Goal: Check status: Check status

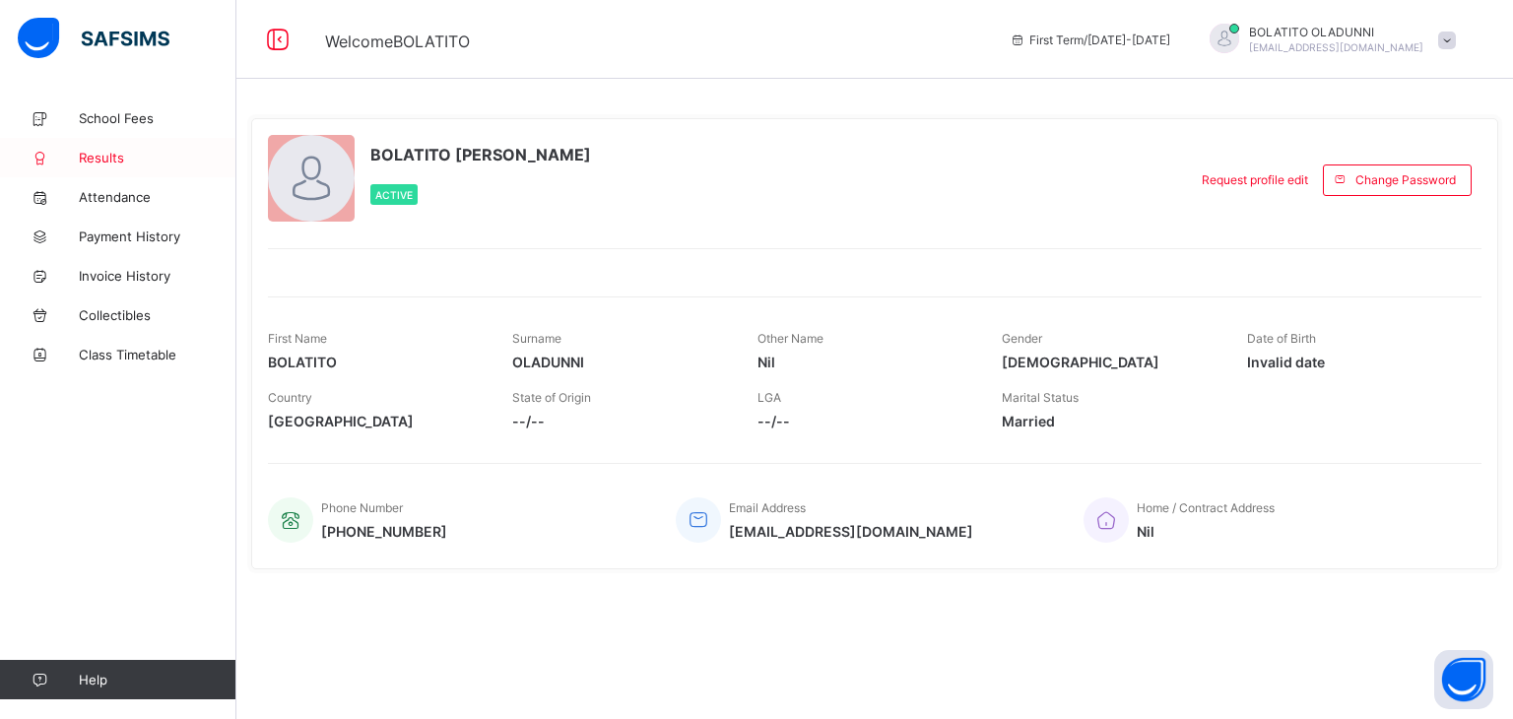
click at [108, 144] on link "Results" at bounding box center [118, 157] width 236 height 39
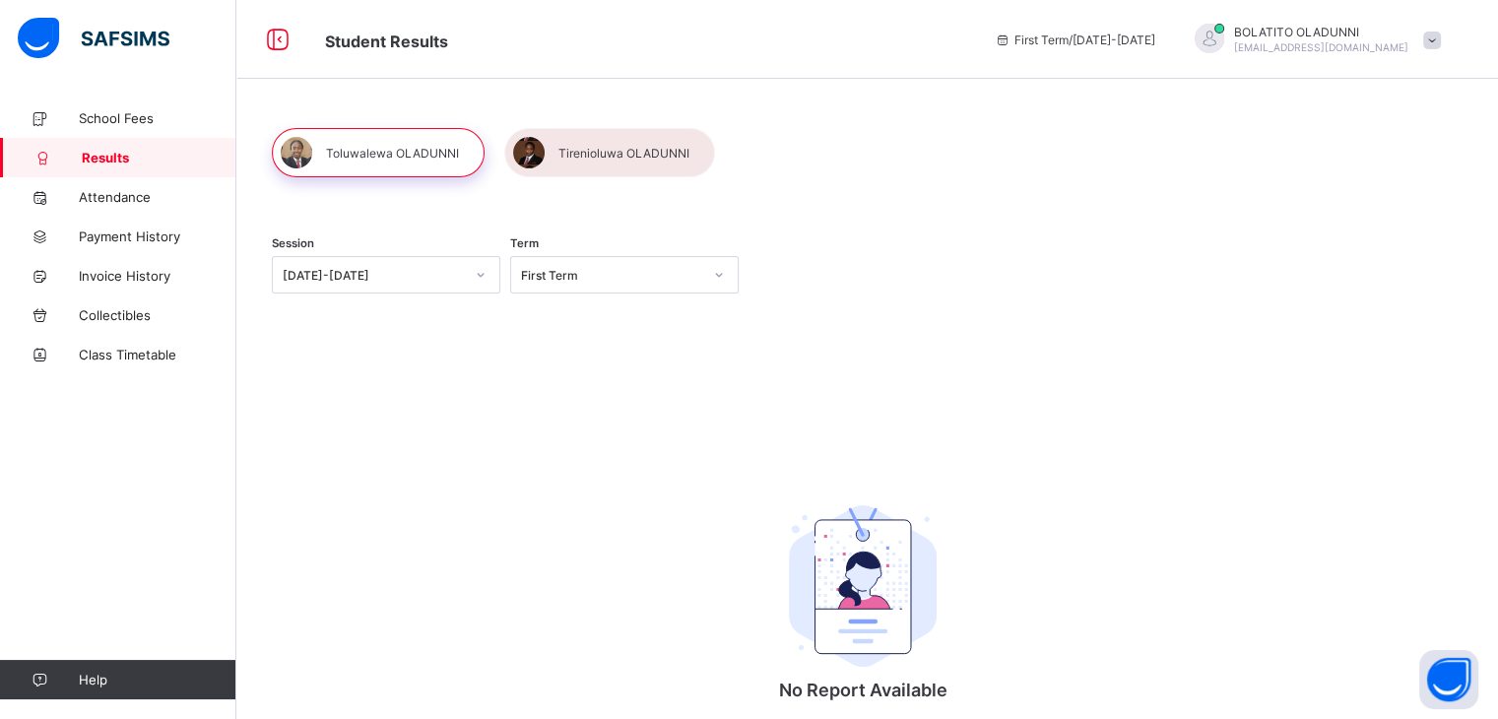
click at [467, 287] on div at bounding box center [480, 275] width 33 height 32
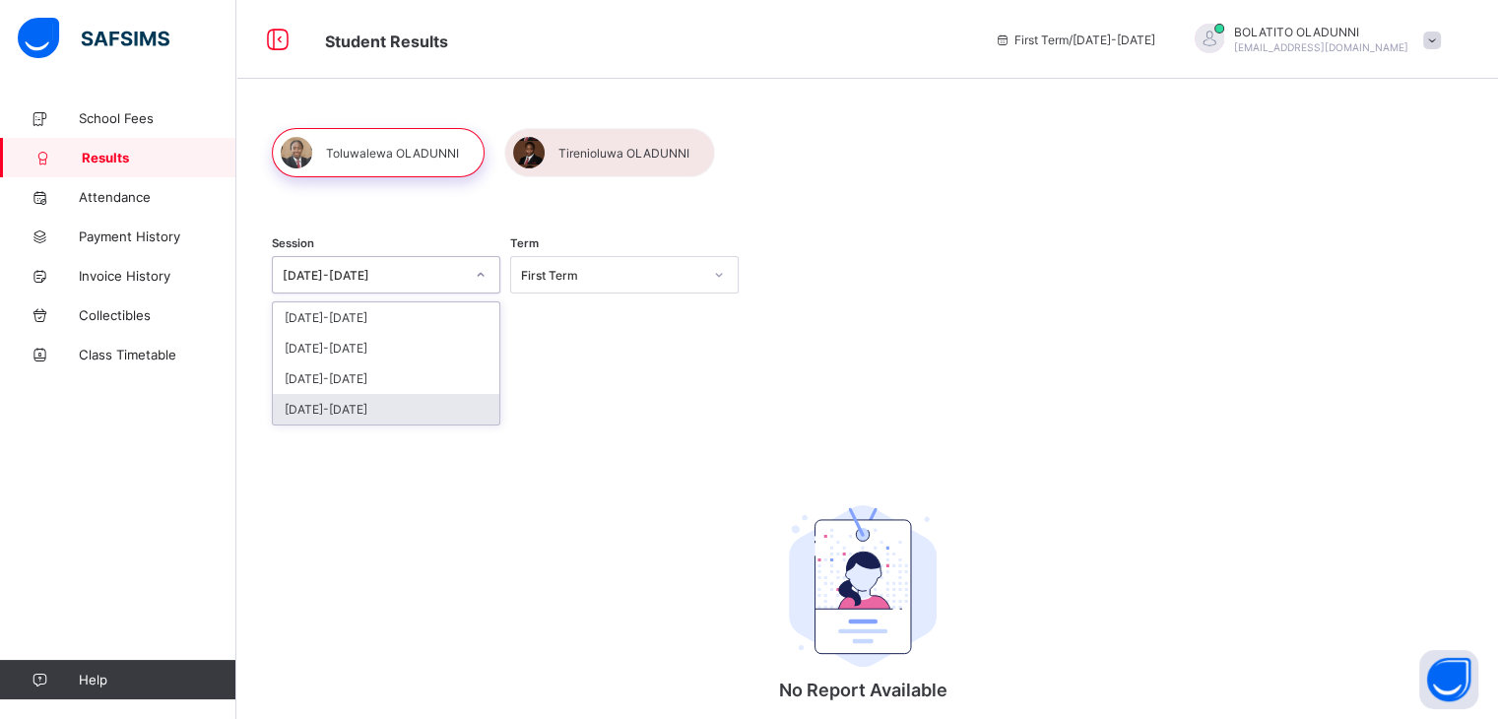
click at [421, 411] on div "[DATE]-[DATE]" at bounding box center [386, 409] width 227 height 31
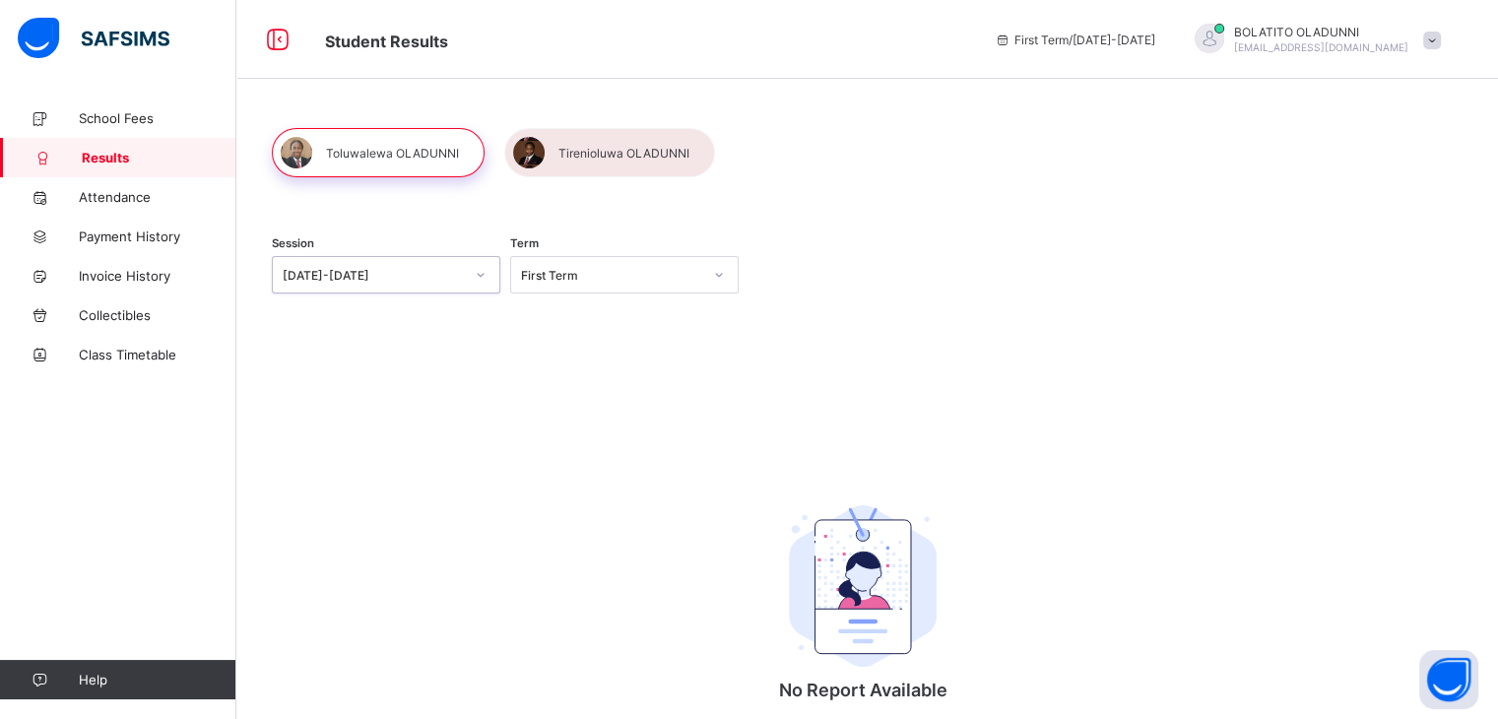
scroll to position [95, 0]
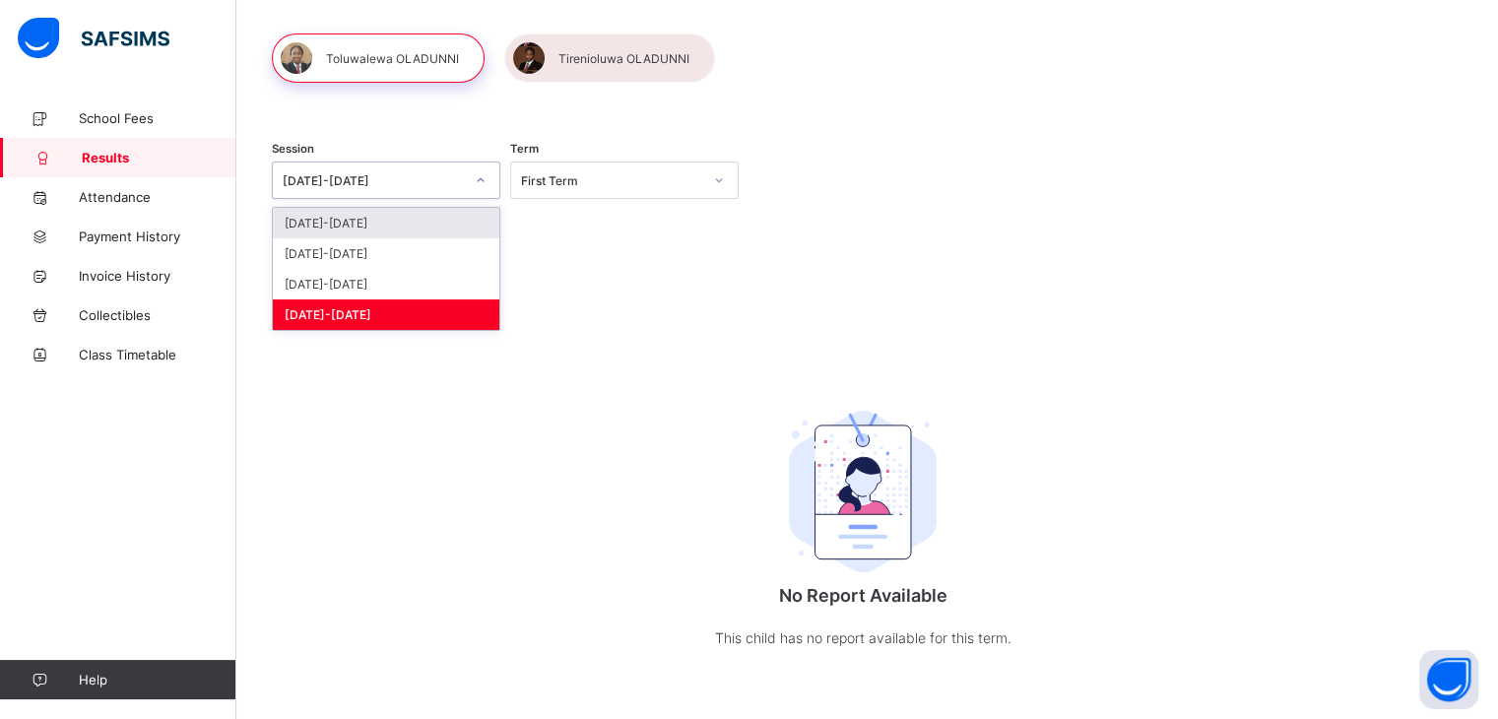
click at [414, 186] on div "[DATE]-[DATE]" at bounding box center [367, 180] width 189 height 28
click at [369, 277] on div "[DATE]-[DATE]" at bounding box center [386, 284] width 227 height 31
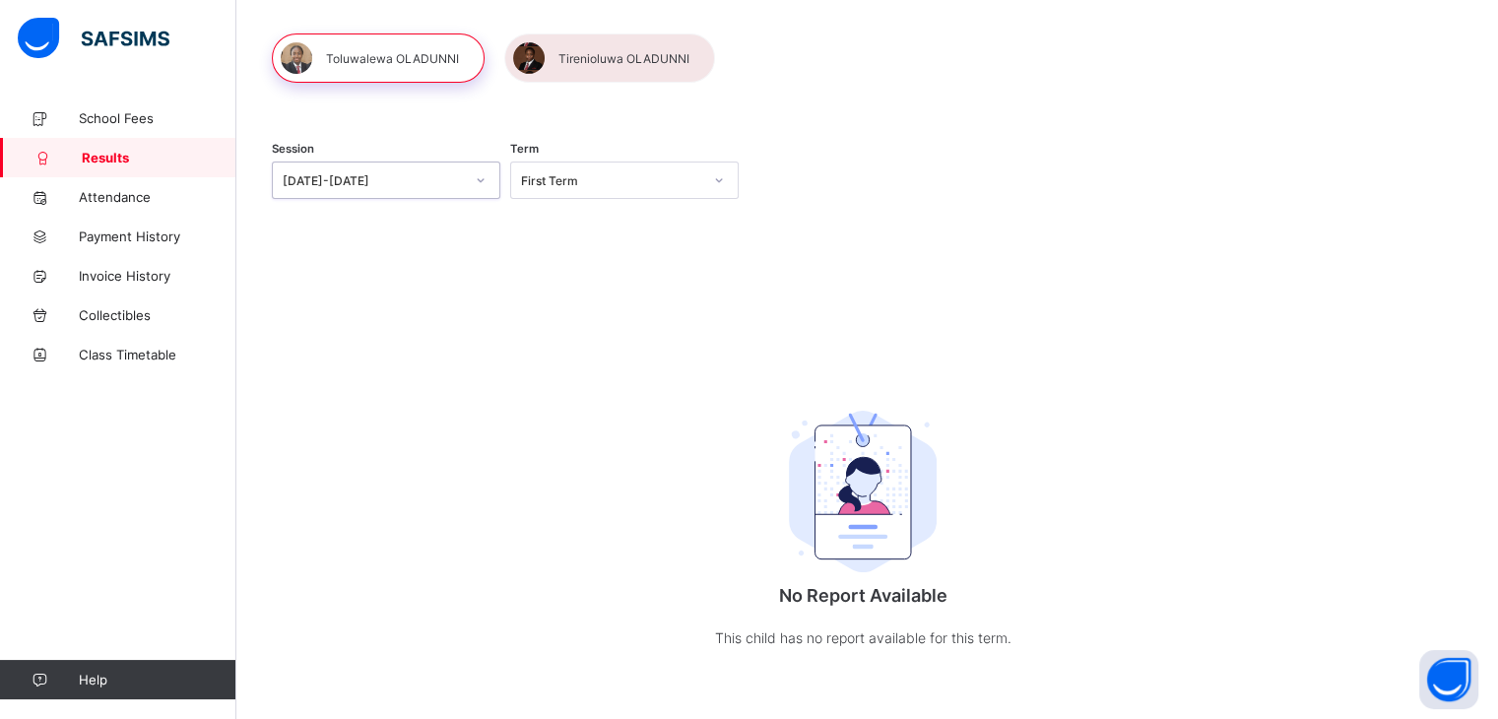
click at [575, 176] on div "First Term" at bounding box center [611, 180] width 181 height 15
click at [567, 224] on div "First Term" at bounding box center [624, 223] width 227 height 31
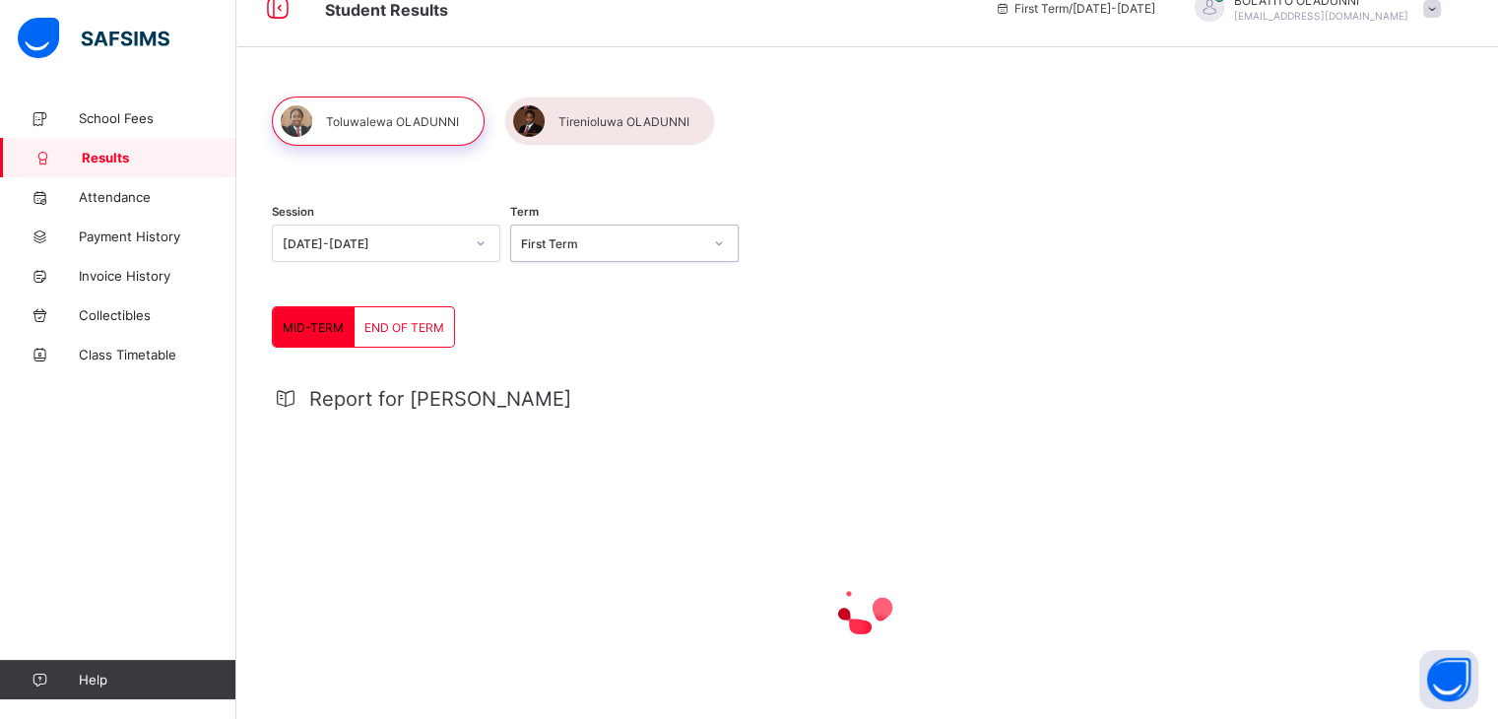
scroll to position [47, 0]
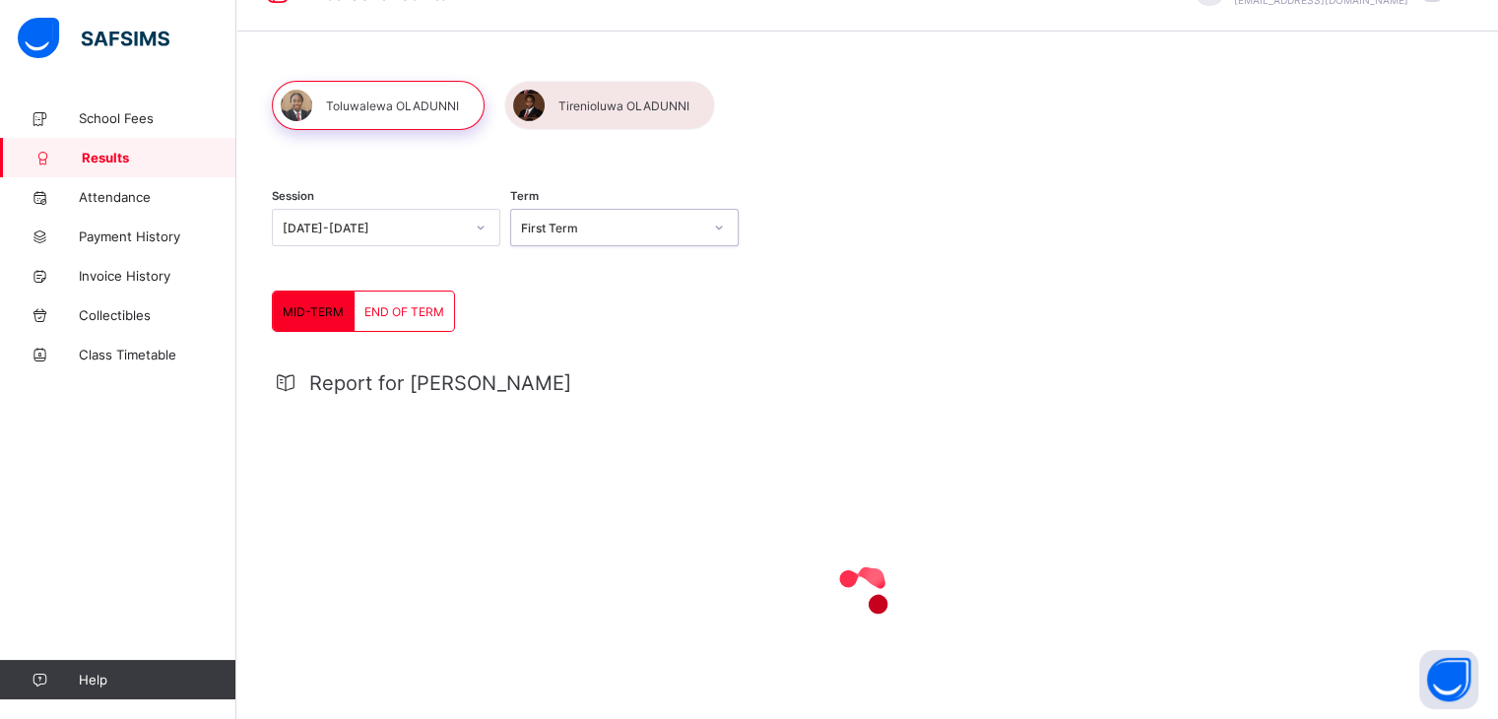
click at [406, 312] on span "END OF TERM" at bounding box center [404, 311] width 80 height 15
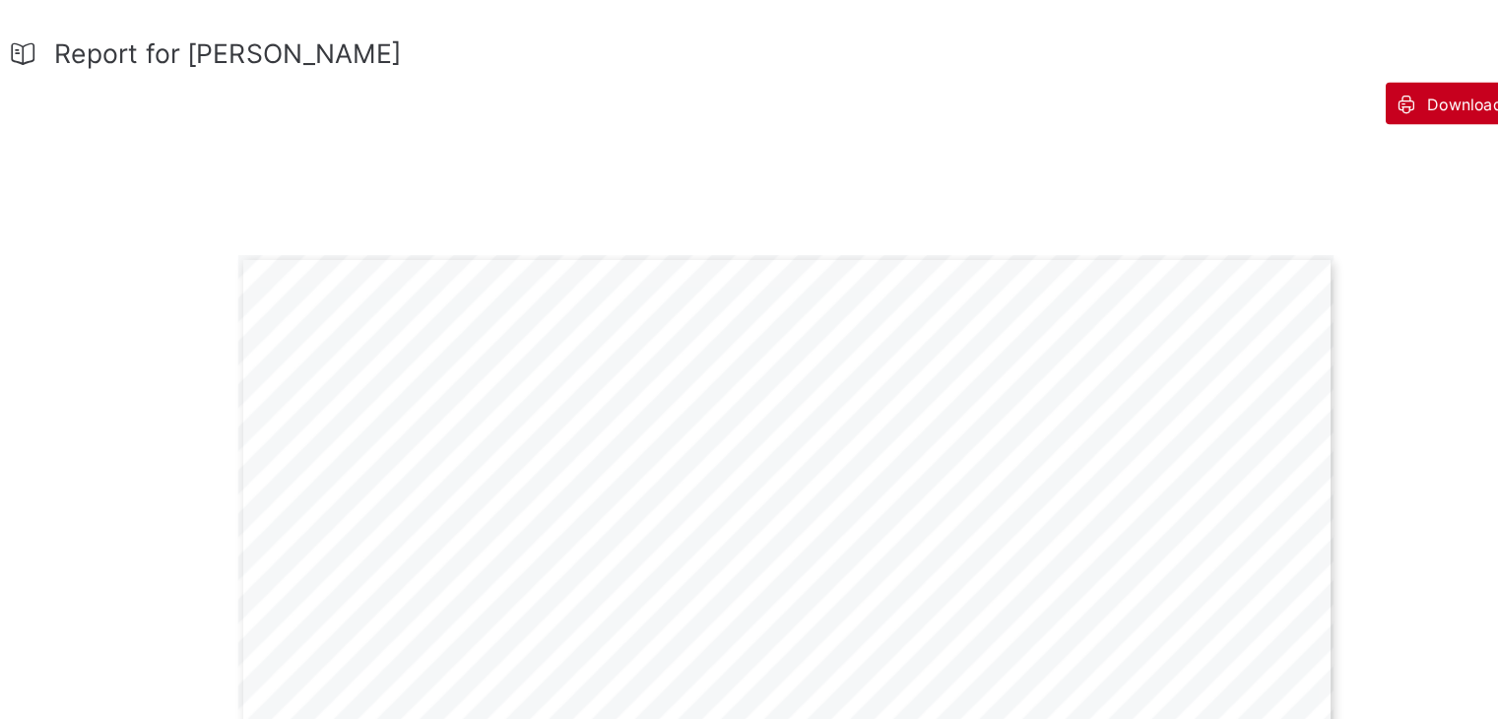
scroll to position [389, 0]
click at [1346, 74] on span "Download Result" at bounding box center [1393, 79] width 94 height 15
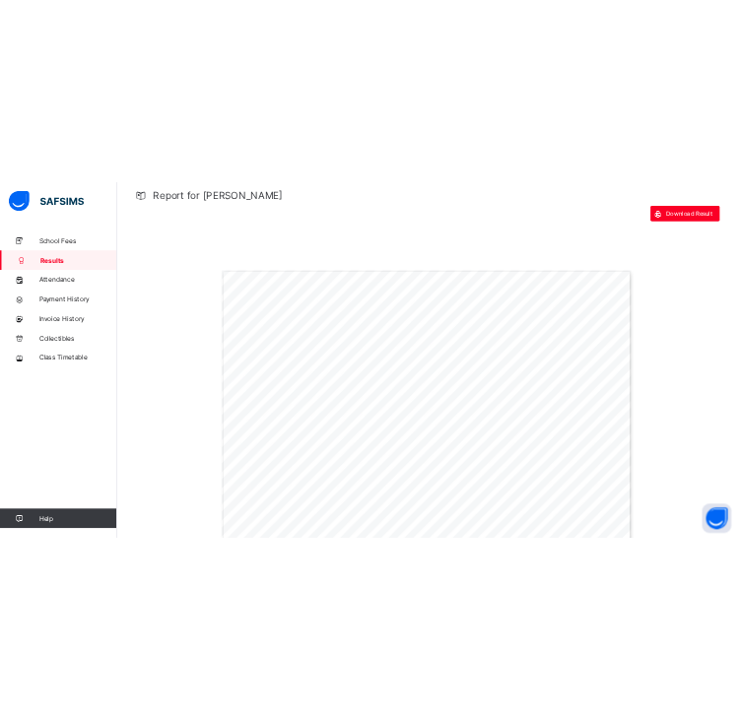
scroll to position [0, 0]
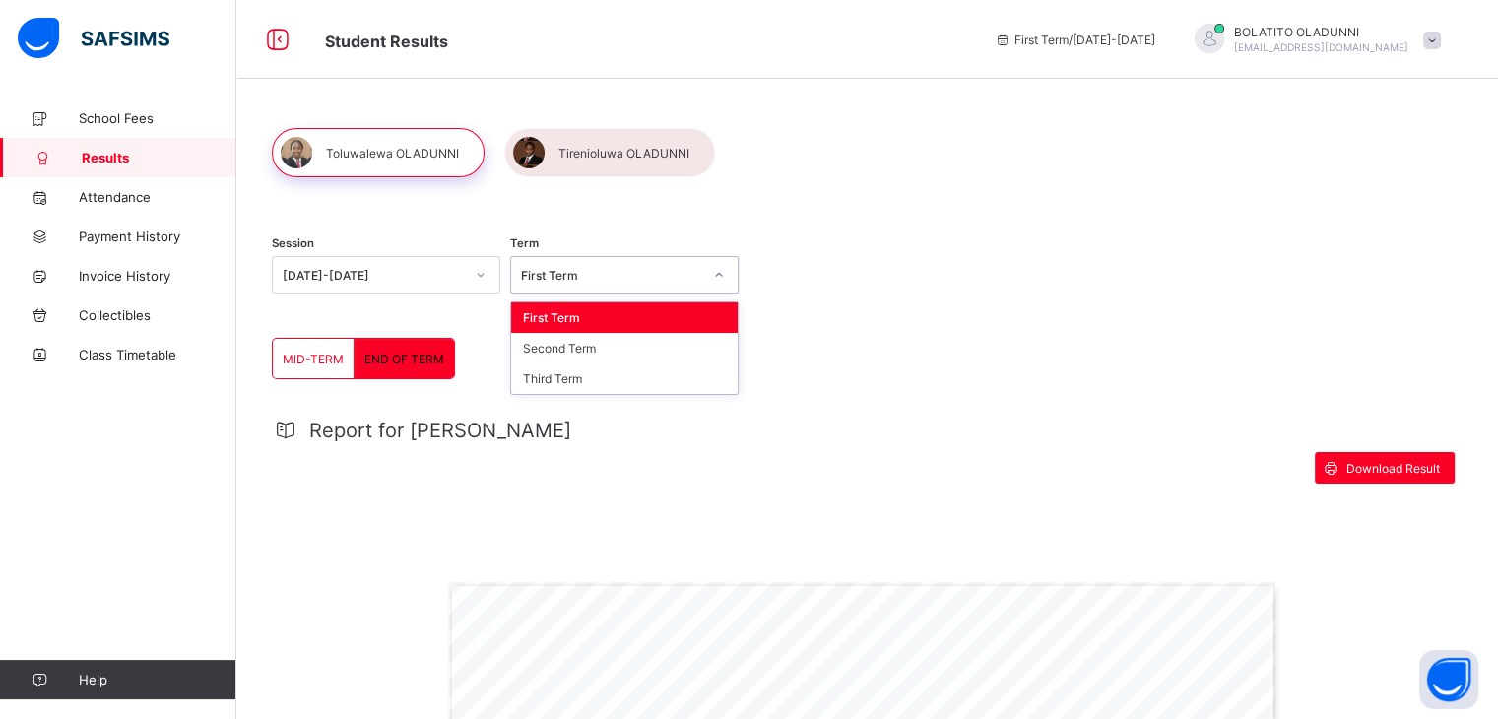
click at [571, 288] on div "First Term" at bounding box center [605, 275] width 189 height 28
click at [559, 346] on div "Second Term" at bounding box center [624, 348] width 227 height 31
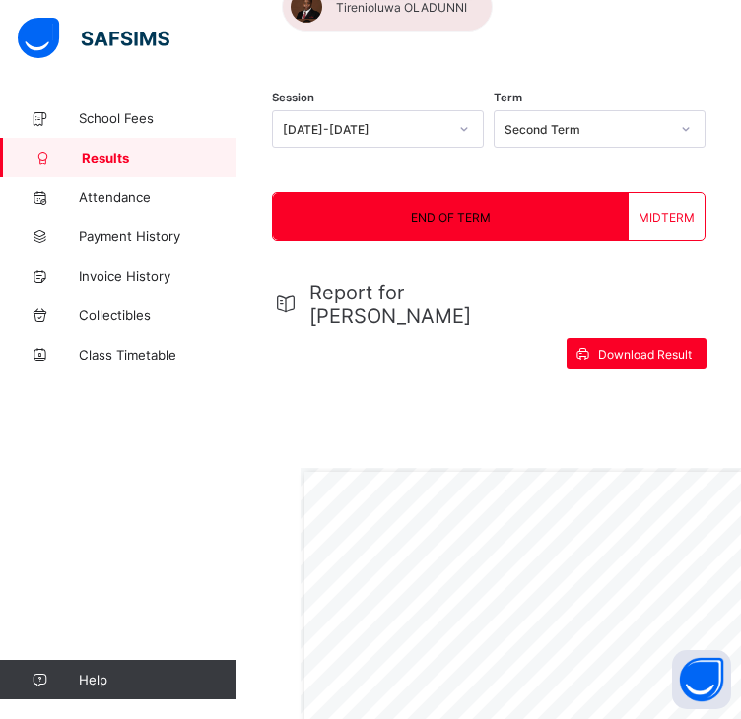
scroll to position [114, 0]
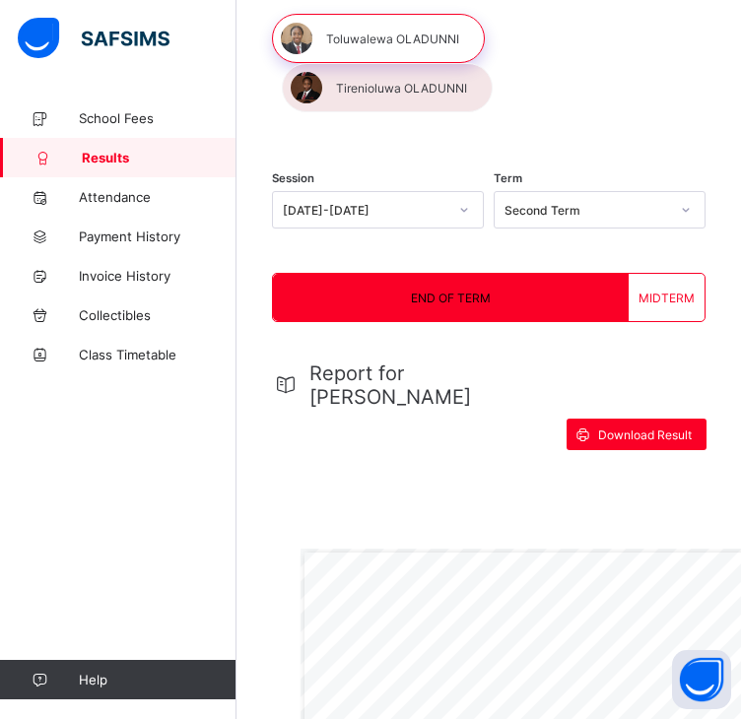
click at [541, 196] on div "Second Term" at bounding box center [580, 210] width 172 height 28
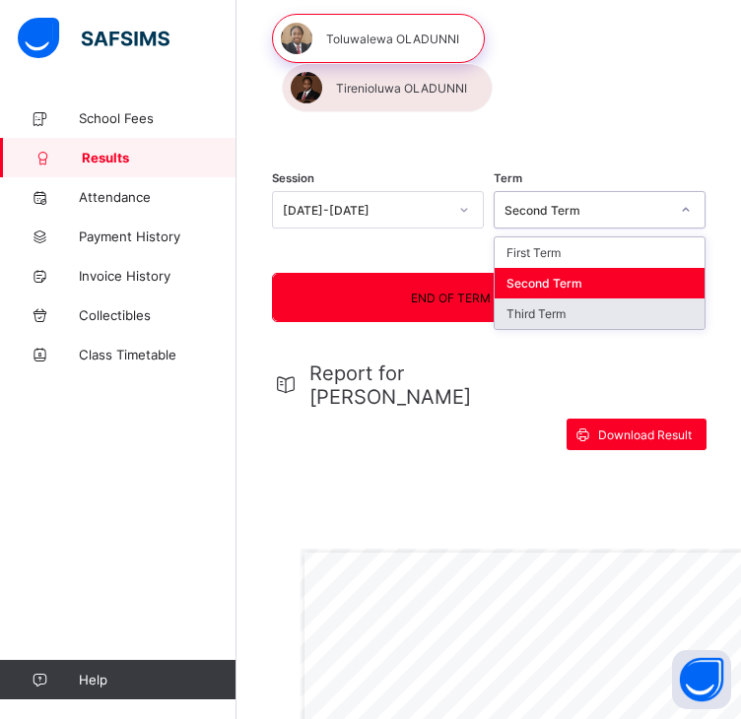
click at [552, 298] on div "Third Term" at bounding box center [599, 313] width 210 height 31
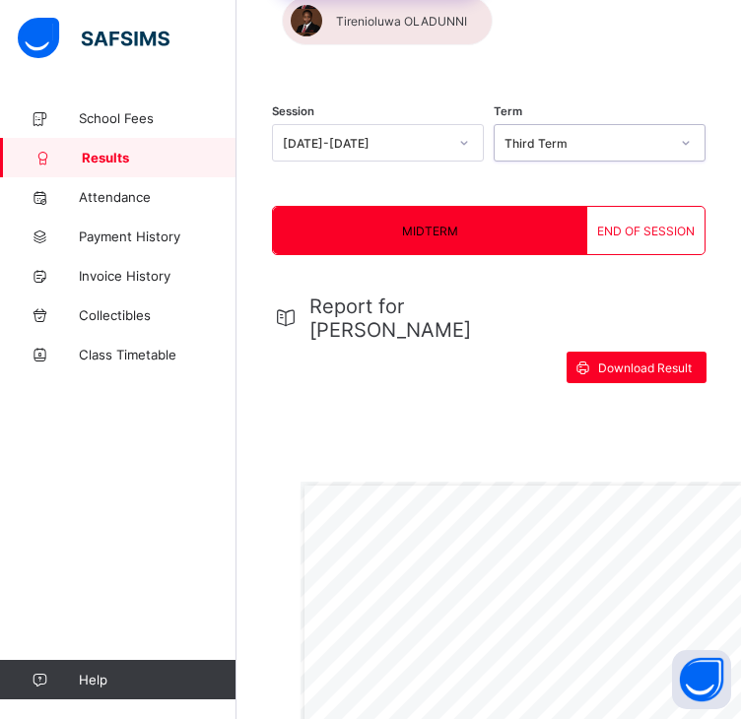
scroll to position [178, 0]
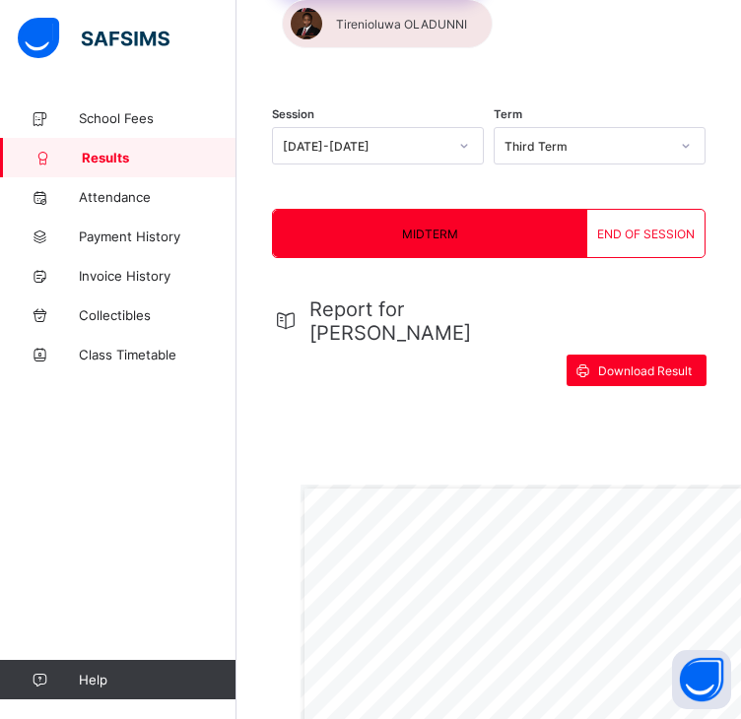
drag, startPoint x: 551, startPoint y: 419, endPoint x: 482, endPoint y: 349, distance: 98.2
click at [482, 349] on div "Report for [PERSON_NAME] Download Result SENIOR SCHOOL MID-TERM REPORT CARD SUB…" at bounding box center [488, 728] width 433 height 901
click at [670, 227] on span "END OF SESSION" at bounding box center [646, 234] width 98 height 15
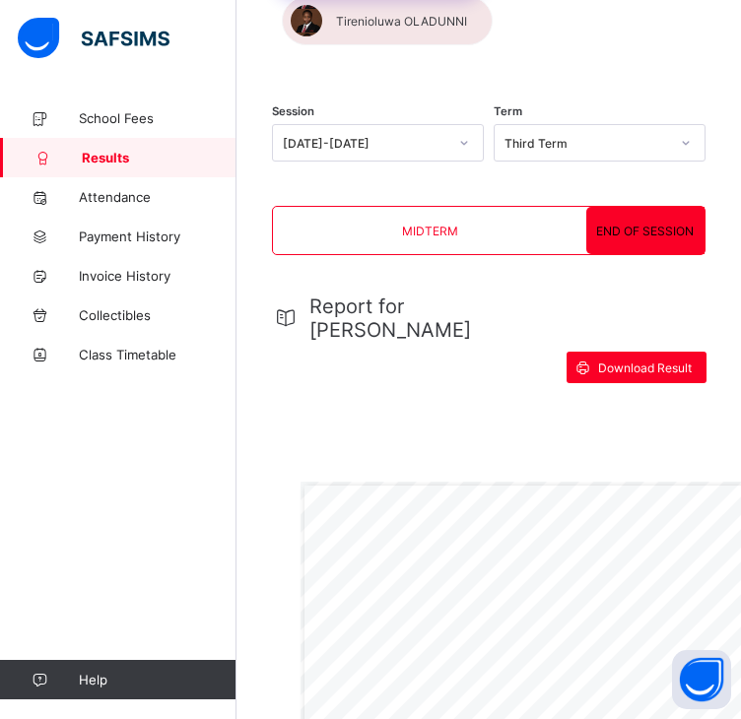
scroll to position [181, 0]
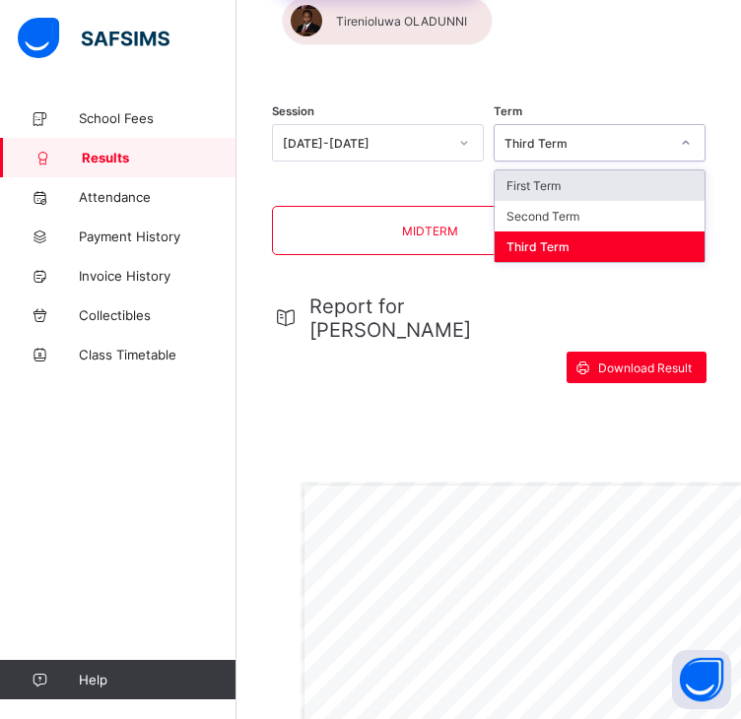
click at [544, 136] on div "Third Term" at bounding box center [586, 143] width 164 height 15
click at [404, 136] on div "[DATE]-[DATE]" at bounding box center [365, 143] width 164 height 15
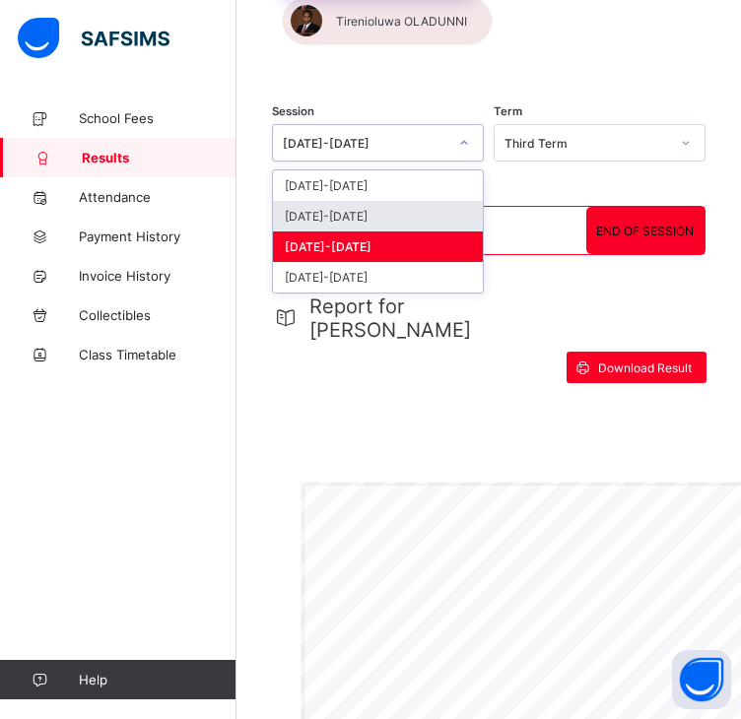
click at [371, 201] on div "[DATE]-[DATE]" at bounding box center [378, 216] width 210 height 31
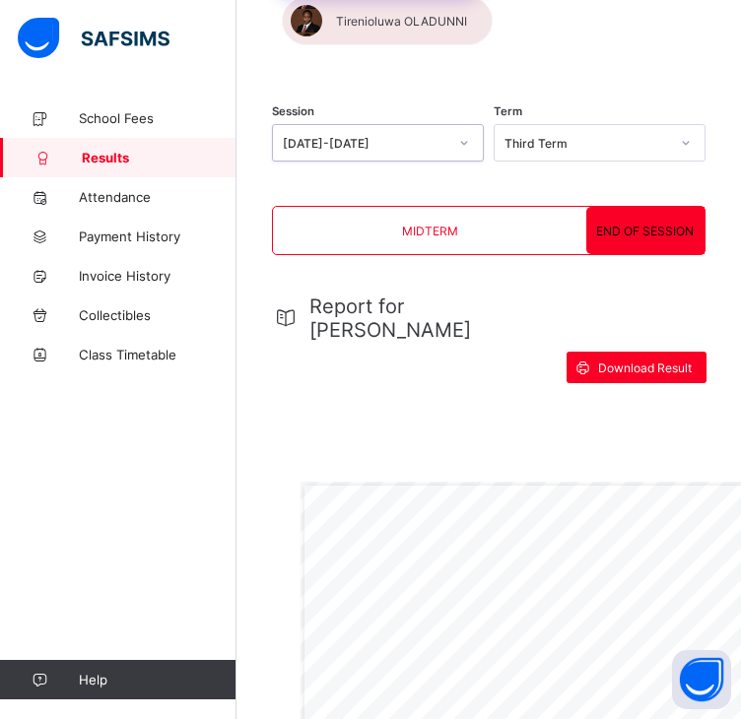
click at [563, 129] on div "Third Term" at bounding box center [580, 143] width 172 height 28
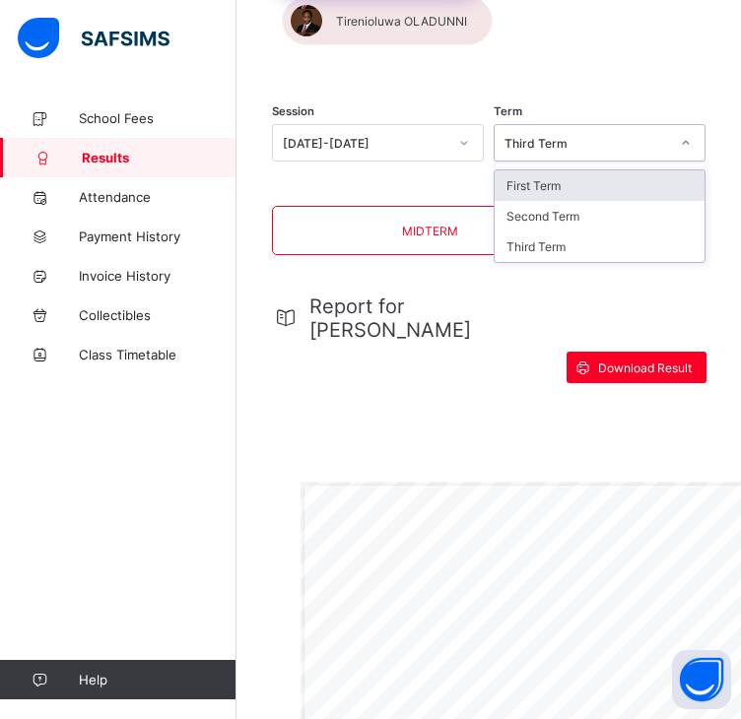
click at [535, 170] on div "First Term" at bounding box center [599, 185] width 210 height 31
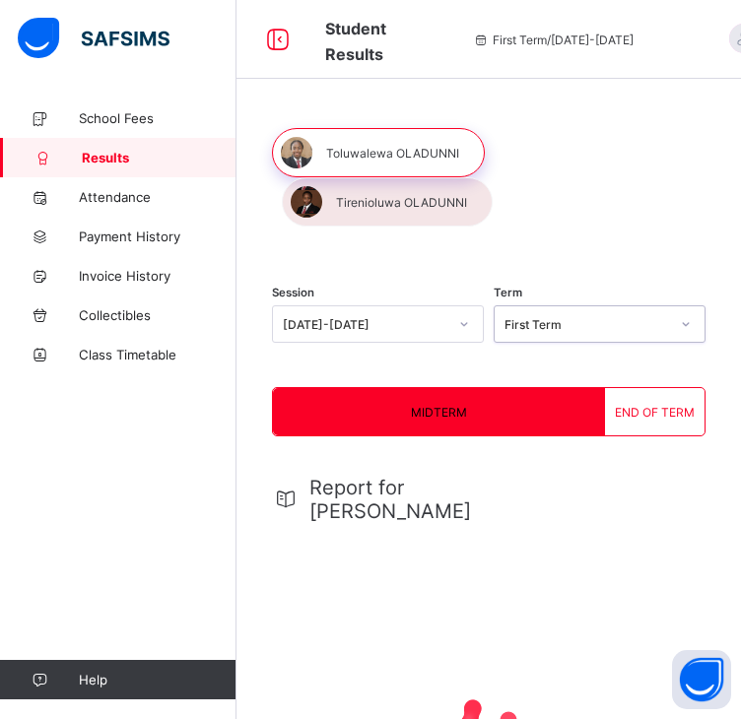
scroll to position [12, 0]
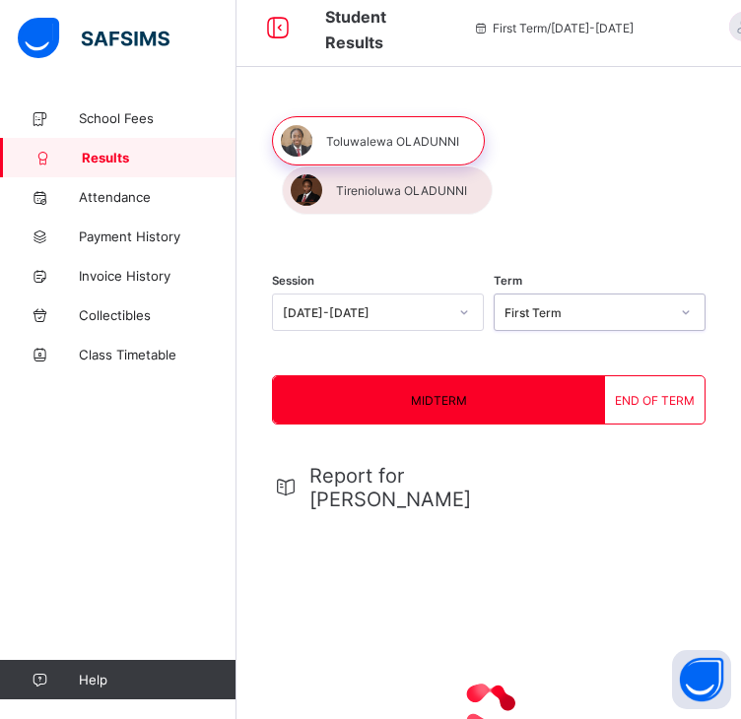
click at [685, 376] on div "END OF TERM" at bounding box center [654, 399] width 99 height 47
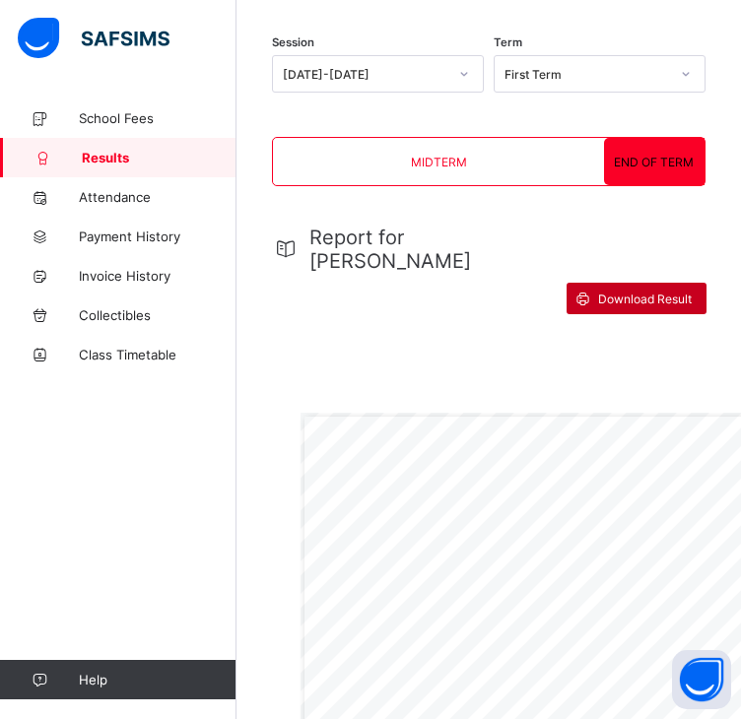
scroll to position [238, 0]
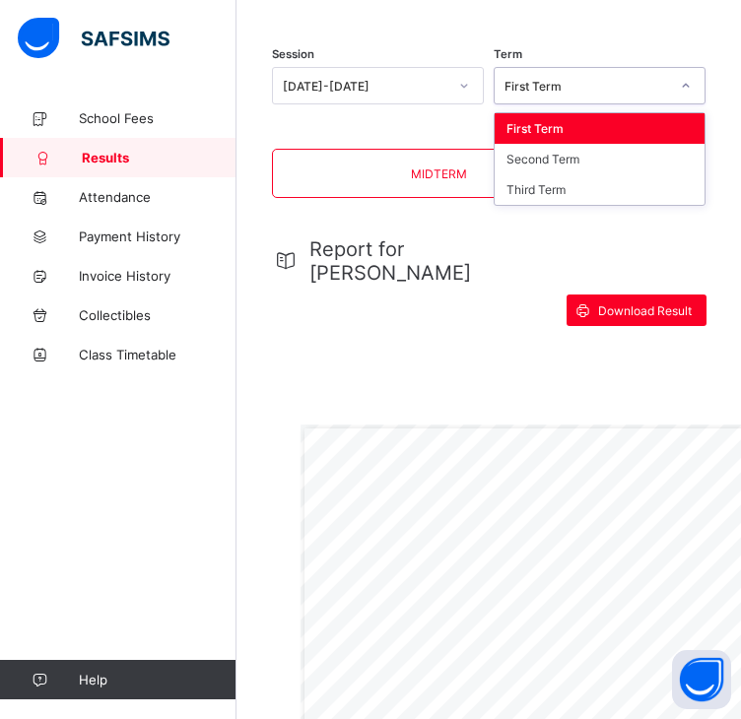
click at [571, 79] on div "First Term" at bounding box center [586, 86] width 164 height 15
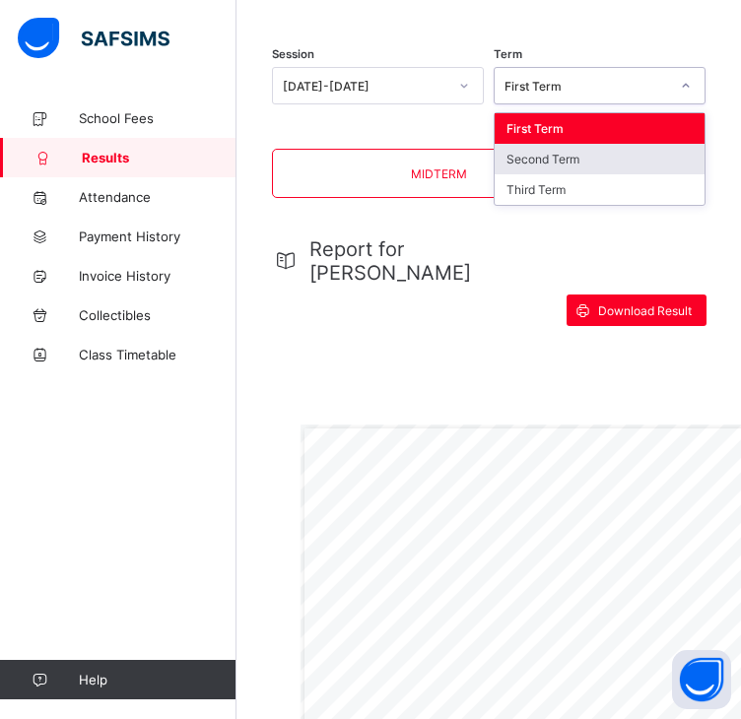
click at [580, 144] on div "Second Term" at bounding box center [599, 159] width 210 height 31
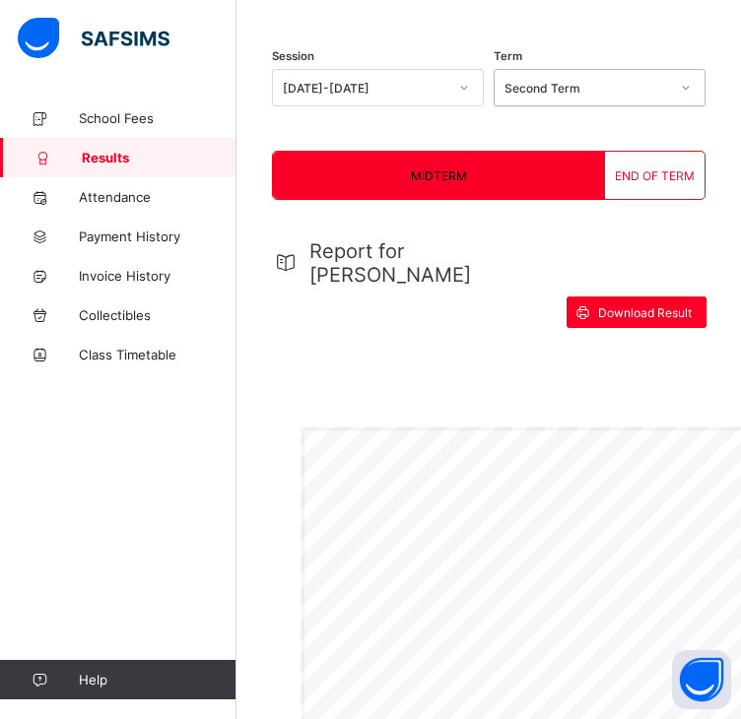
scroll to position [237, 0]
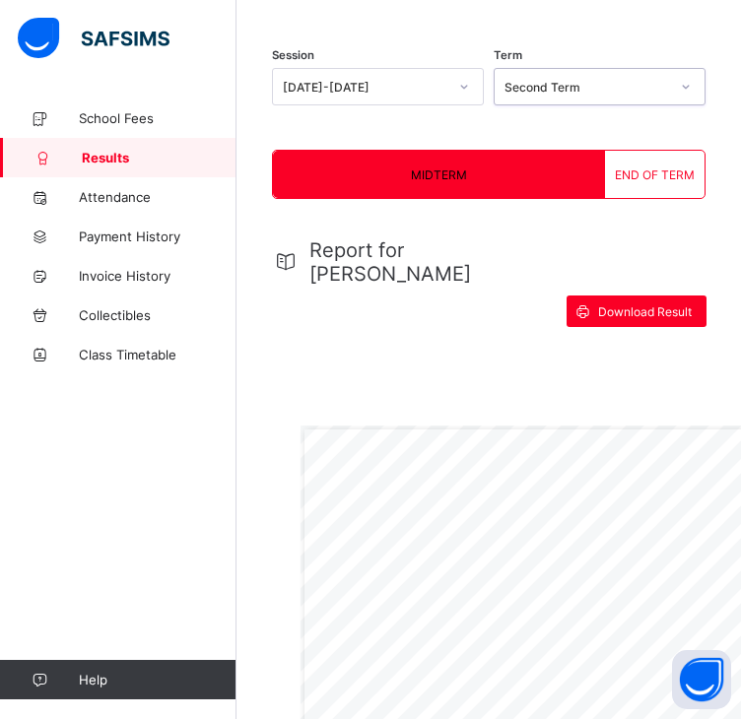
click at [658, 167] on span "END OF TERM" at bounding box center [655, 174] width 80 height 15
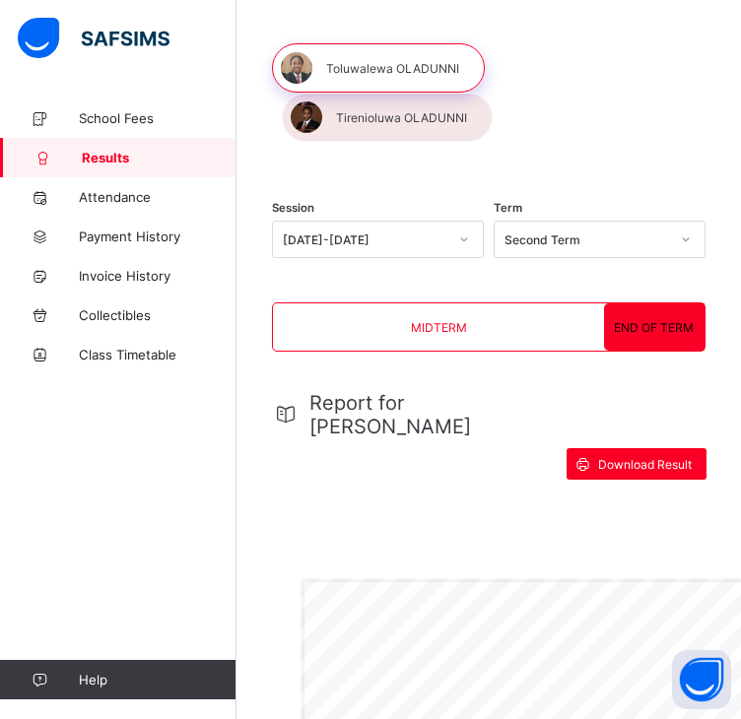
scroll to position [80, 0]
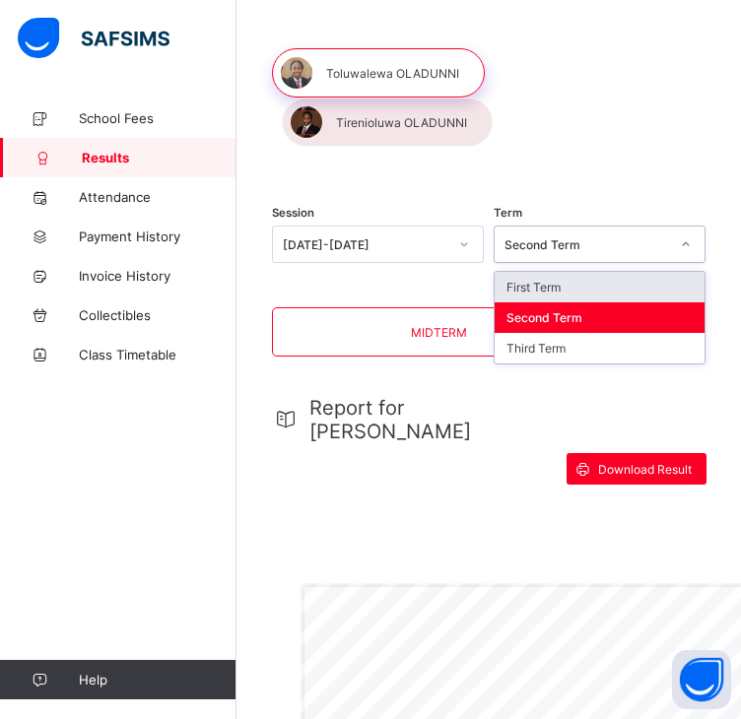
click at [643, 230] on div "Second Term" at bounding box center [580, 244] width 172 height 28
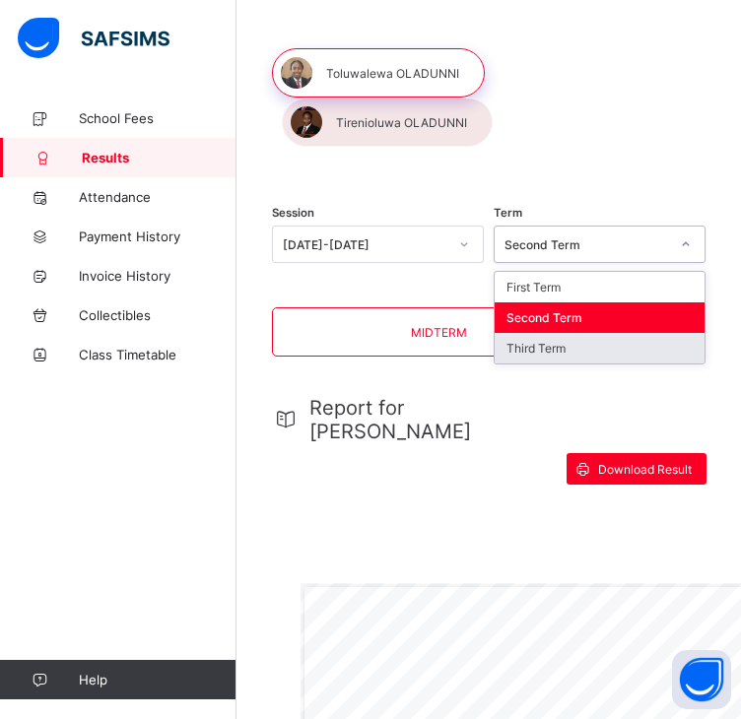
click at [587, 333] on div "Third Term" at bounding box center [599, 348] width 210 height 31
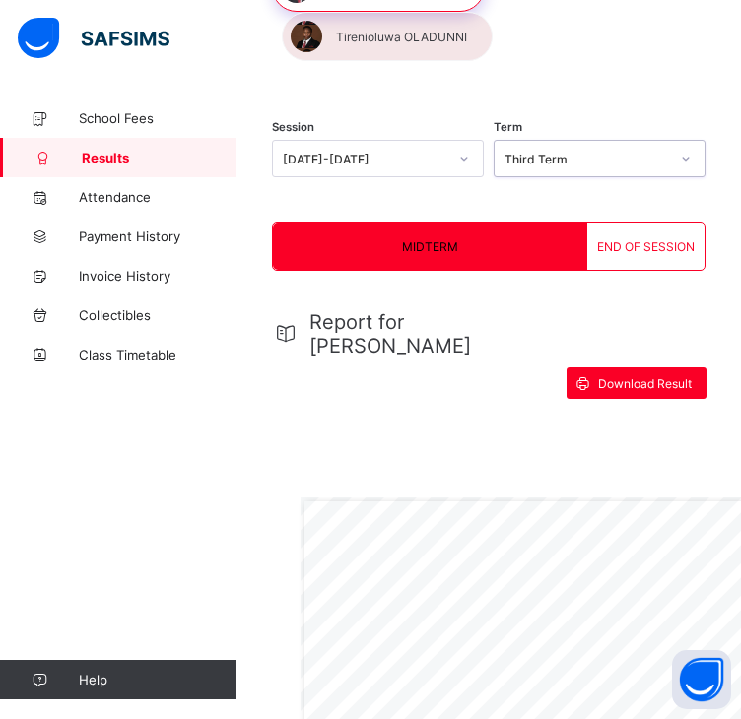
scroll to position [154, 0]
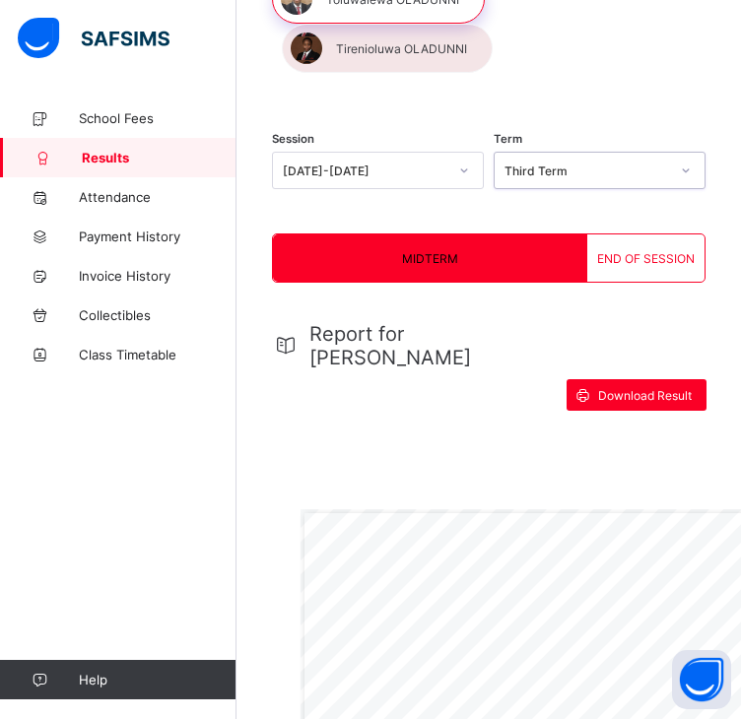
click at [635, 234] on div "END OF SESSION" at bounding box center [645, 257] width 117 height 47
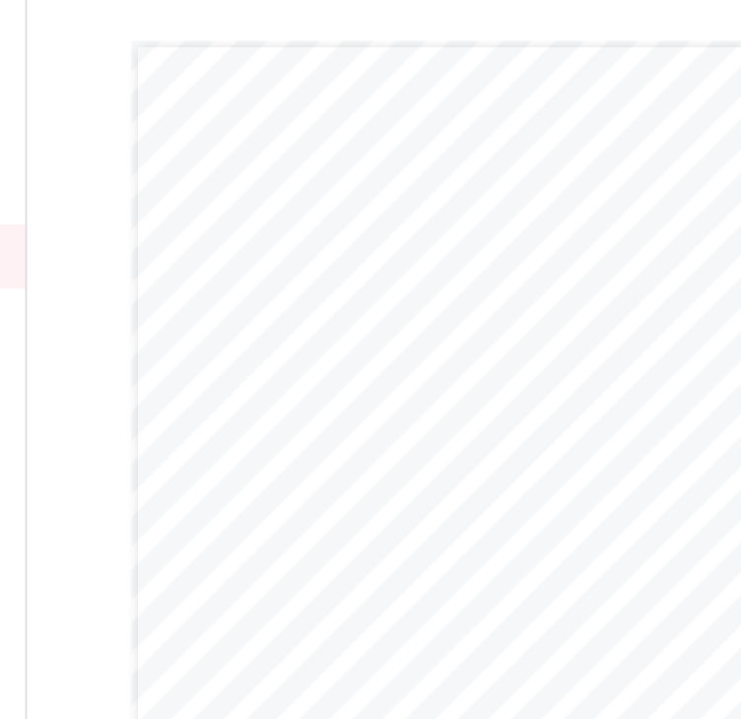
scroll to position [633, 0]
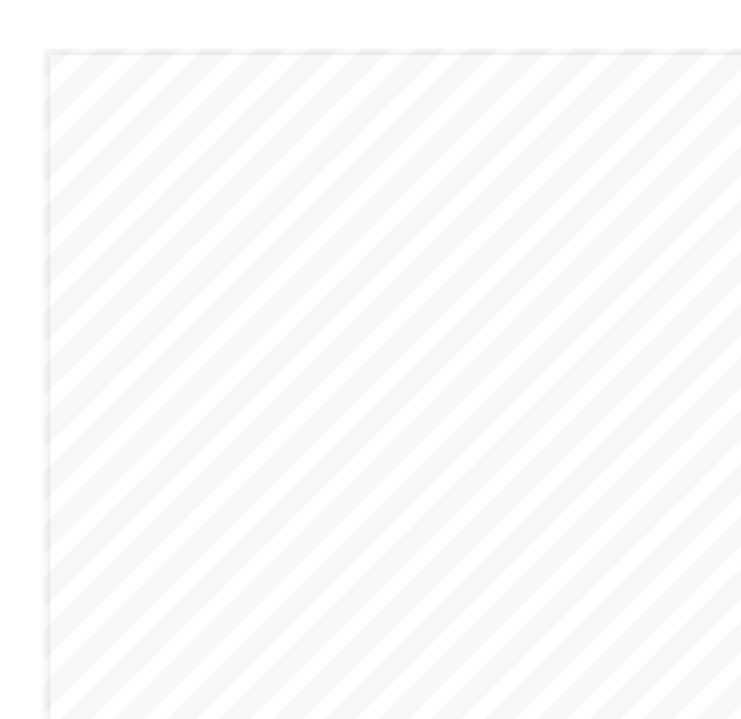
click at [564, 214] on div "Page 1 Powered by Flexisaf Edusoft Limited | [URL][DOMAIN_NAME] SENIOR SCHOOL E…" at bounding box center [714, 323] width 829 height 587
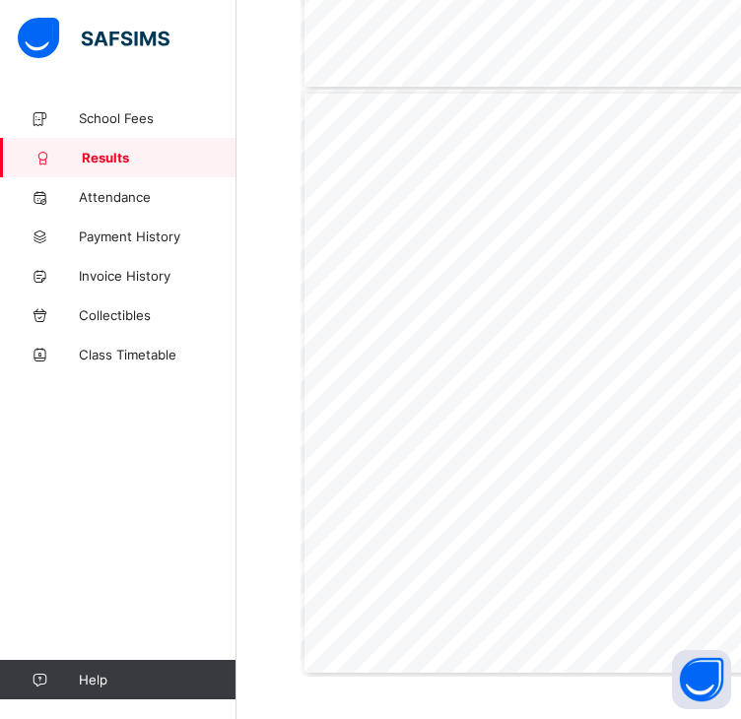
scroll to position [1745, 0]
click at [114, 121] on span "School Fees" at bounding box center [158, 118] width 158 height 16
